Goal: Transaction & Acquisition: Purchase product/service

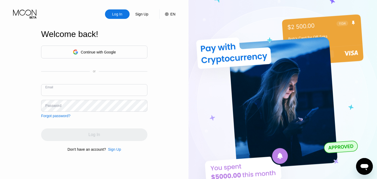
paste input "NormaHirthe02@edumm.net"
type input "NormaHirthe02@edumm.net"
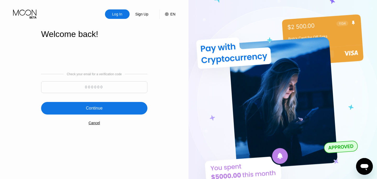
click at [98, 87] on input at bounding box center [94, 87] width 106 height 12
type input "261678"
click at [82, 106] on div "Continue" at bounding box center [94, 108] width 106 height 13
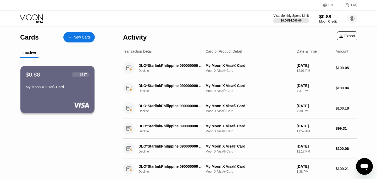
click at [325, 17] on div "$0.88" at bounding box center [328, 16] width 18 height 5
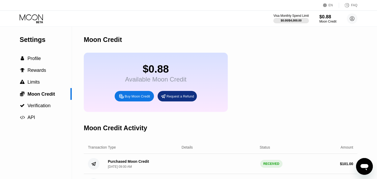
click at [139, 97] on div "Buy Moon Credit" at bounding box center [137, 96] width 25 height 4
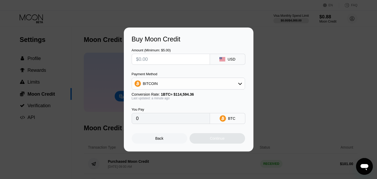
click at [151, 60] on input "text" at bounding box center [170, 59] width 69 height 10
type input "$1"
type input "0.00000873"
type input "$10"
type input "0.00008727"
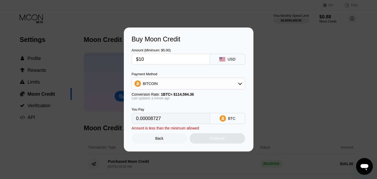
type input "$101"
type input "0.00088137"
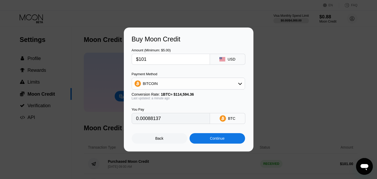
type input "$101"
click at [149, 86] on div "BITCOIN" at bounding box center [188, 83] width 113 height 10
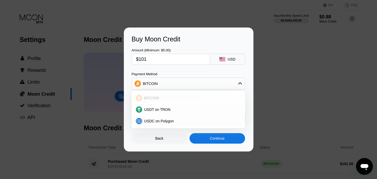
click at [150, 97] on span "BITCOIN" at bounding box center [151, 98] width 15 height 4
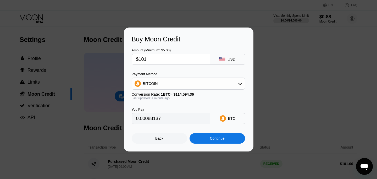
click at [210, 141] on div "Continue" at bounding box center [217, 138] width 55 height 10
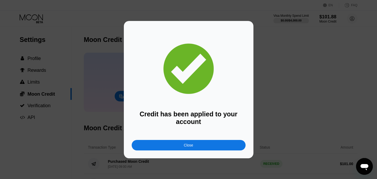
click at [158, 143] on div "Close" at bounding box center [189, 145] width 114 height 10
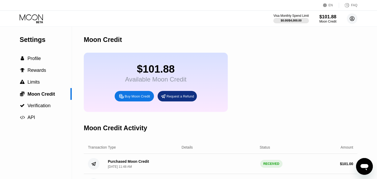
click at [353, 20] on circle at bounding box center [352, 18] width 10 height 10
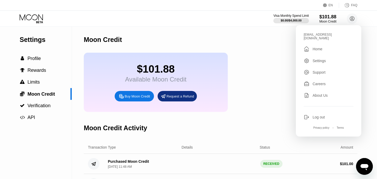
click at [319, 47] on div "Home" at bounding box center [318, 49] width 10 height 4
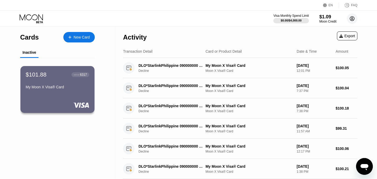
click at [351, 20] on circle at bounding box center [352, 18] width 10 height 10
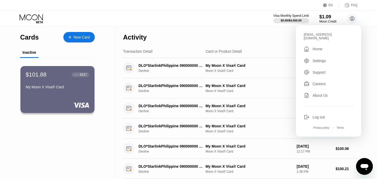
click at [314, 116] on div "Log out" at bounding box center [329, 117] width 50 height 6
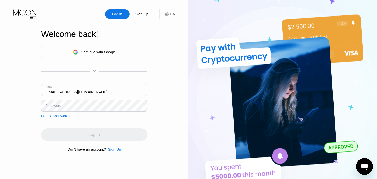
type input "[EMAIL_ADDRESS][DOMAIN_NAME]"
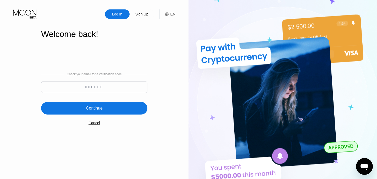
click at [96, 84] on input at bounding box center [94, 87] width 106 height 12
type input "177051"
click at [85, 107] on div "Continue" at bounding box center [94, 108] width 106 height 13
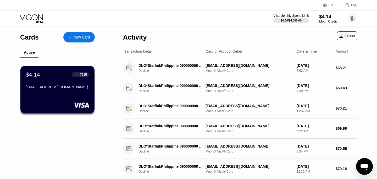
click at [324, 16] on div "$4.14" at bounding box center [328, 16] width 18 height 5
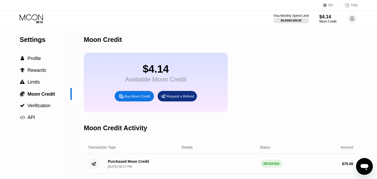
click at [133, 98] on div "Buy Moon Credit" at bounding box center [137, 96] width 25 height 4
